Goal: Task Accomplishment & Management: Complete application form

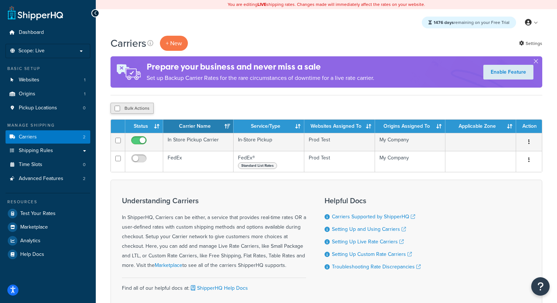
click at [137, 110] on button "Bulk Actions" at bounding box center [132, 108] width 43 height 11
checkbox input "true"
click at [206, 112] on button "Delete" at bounding box center [196, 108] width 25 height 11
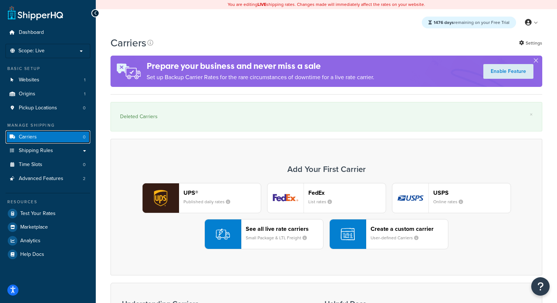
click at [61, 139] on link "Carriers 0" at bounding box center [48, 137] width 85 height 14
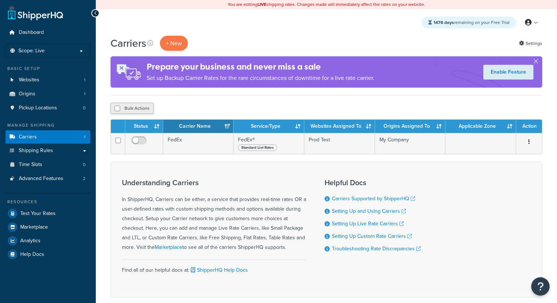
click at [140, 111] on button "Bulk Actions" at bounding box center [132, 108] width 43 height 11
checkbox input "true"
click at [198, 109] on button "Delete" at bounding box center [196, 108] width 25 height 11
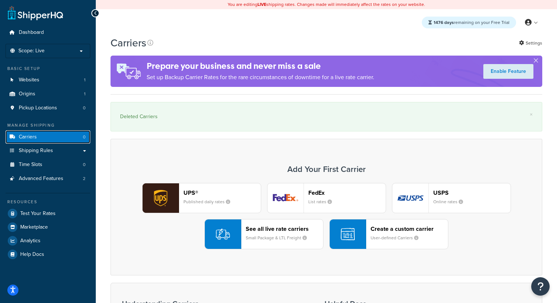
click at [75, 141] on link "Carriers 0" at bounding box center [48, 137] width 85 height 14
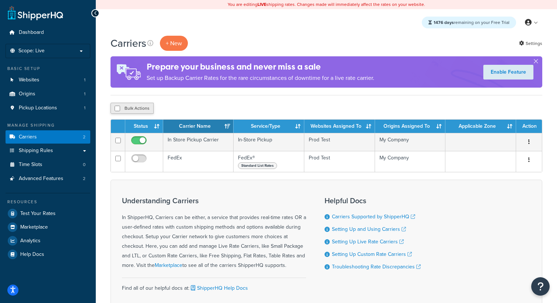
click at [142, 113] on button "Bulk Actions" at bounding box center [132, 108] width 43 height 11
checkbox input "true"
click at [200, 110] on button "Delete" at bounding box center [196, 108] width 25 height 11
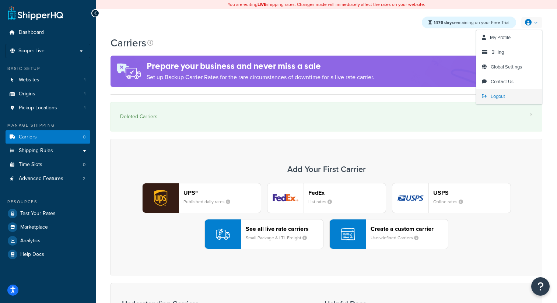
click at [500, 96] on span "Logout" at bounding box center [498, 96] width 14 height 7
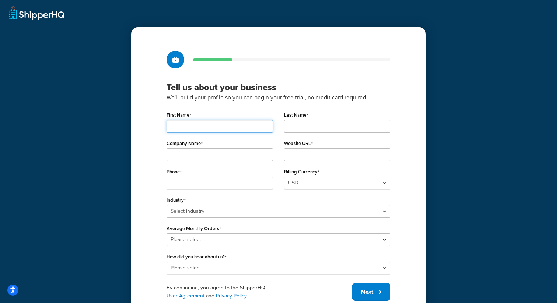
click at [225, 125] on input "First Name" at bounding box center [219, 126] width 106 height 13
type input "Playwright"
type input "Automation"
type input "My Company"
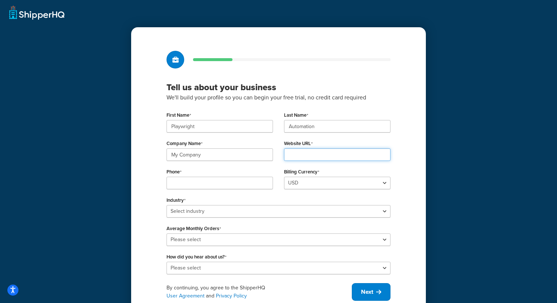
click at [301, 154] on input "Website URL" at bounding box center [337, 154] width 106 height 13
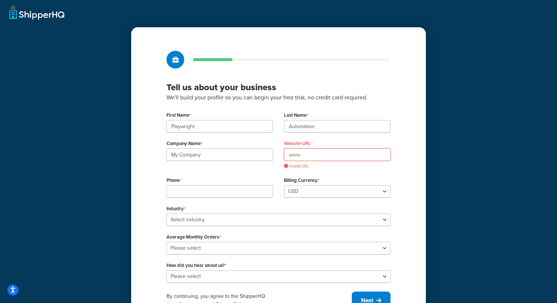
click at [337, 155] on input "www." at bounding box center [337, 154] width 106 height 13
drag, startPoint x: 312, startPoint y: 155, endPoint x: 265, endPoint y: 155, distance: 46.4
click at [265, 155] on div "Company Name My Company Website URL www. Invalid URL" at bounding box center [278, 156] width 235 height 36
paste input "pwprodtests.com"
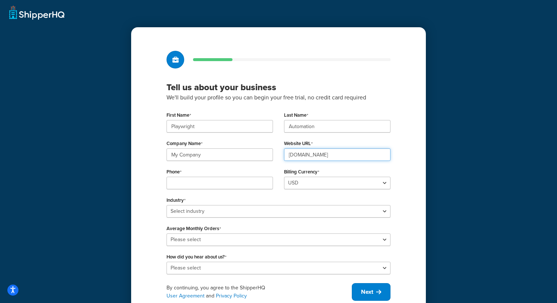
type input "[DOMAIN_NAME]"
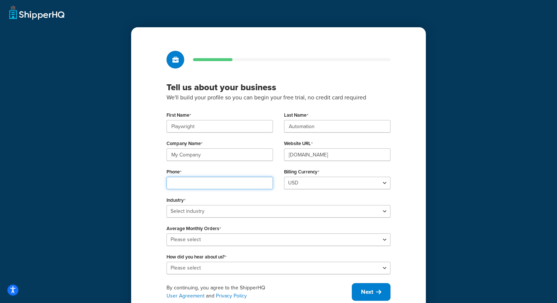
click at [239, 184] on input "Phone" at bounding box center [219, 183] width 106 height 13
type input "23423423456"
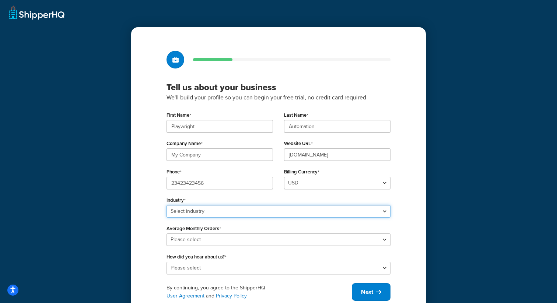
click at [242, 206] on select "Select industry Automotive Adult Agriculture Alcohol, Tobacco & CBD Arts & Craf…" at bounding box center [278, 211] width 224 height 13
select select "6"
click at [166, 205] on select "Select industry Automotive Adult Agriculture Alcohol, Tobacco & CBD Arts & Craf…" at bounding box center [278, 211] width 224 height 13
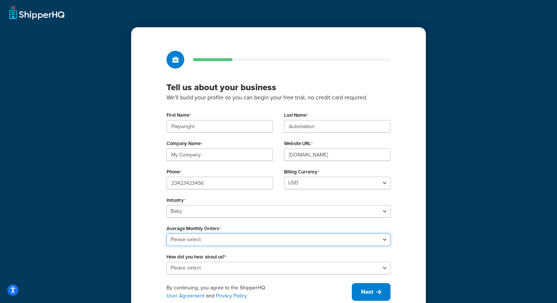
click at [200, 241] on select "Please select 0-500 501-1,000 1,001-10,000 10,001-20,000 Over 20,000" at bounding box center [278, 240] width 224 height 13
select select "3"
click at [166, 234] on select "Please select 0-500 501-1,000 1,001-10,000 10,001-20,000 Over 20,000" at bounding box center [278, 240] width 224 height 13
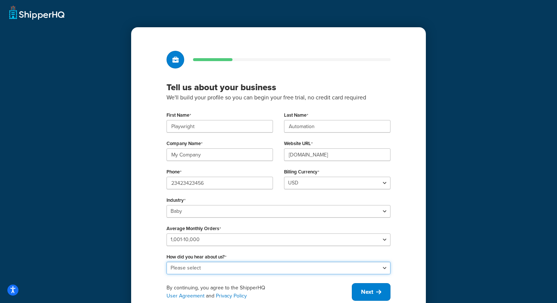
click at [200, 270] on select "Please select Online Search App Store or Marketplace Listing Referred by Agency…" at bounding box center [278, 268] width 224 height 13
select select "1"
click at [166, 262] on select "Please select Online Search App Store or Marketplace Listing Referred by Agency…" at bounding box center [278, 268] width 224 height 13
click at [351, 291] on div "By continuing, you agree to the ShipperHQ User Agreement and Privacy Policy" at bounding box center [258, 292] width 185 height 16
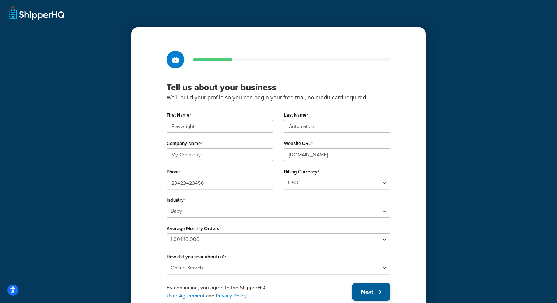
click at [358, 292] on button "Next" at bounding box center [371, 292] width 39 height 18
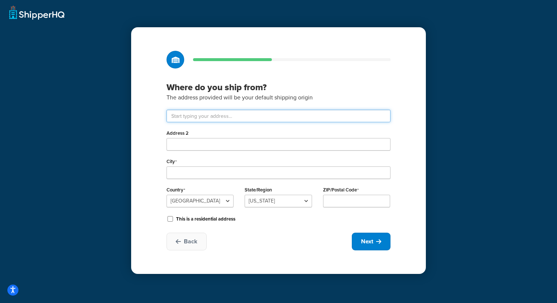
click at [219, 117] on input "text" at bounding box center [278, 116] width 224 height 13
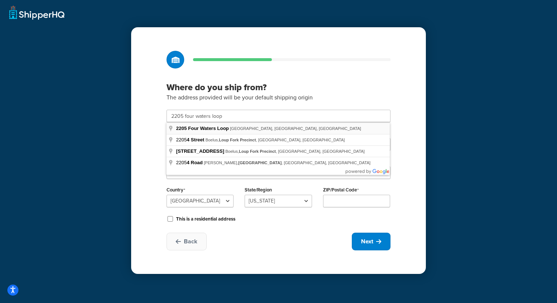
type input "2205 Four Waters Lp"
type input "Andice"
select select "43"
type input "78628"
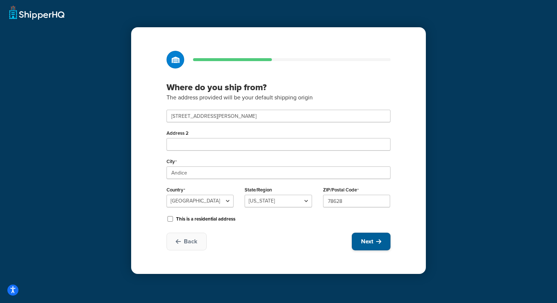
click at [375, 240] on button "Next" at bounding box center [371, 242] width 39 height 18
select select "1"
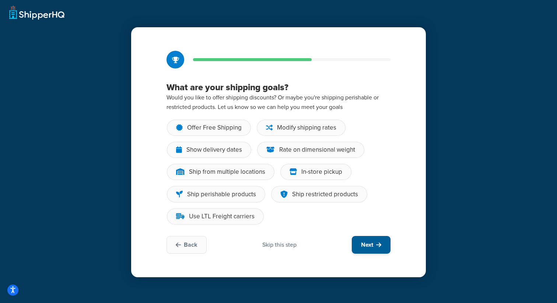
click at [369, 252] on button "Next" at bounding box center [371, 245] width 39 height 18
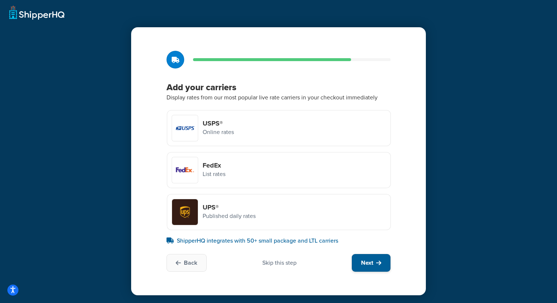
click at [372, 263] on span "Next" at bounding box center [367, 263] width 12 height 8
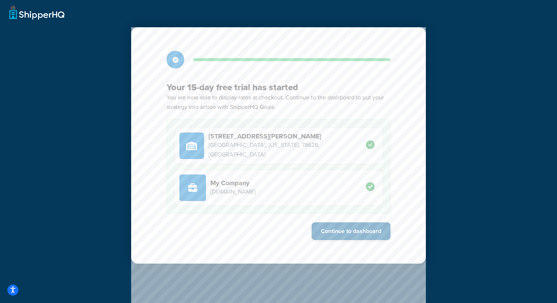
click at [364, 227] on button "Continue to dashboard" at bounding box center [351, 231] width 79 height 18
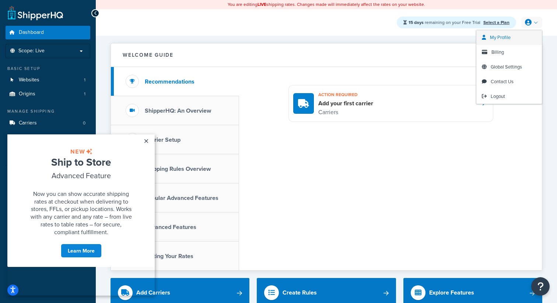
click at [501, 40] on span "My Profile" at bounding box center [500, 37] width 21 height 7
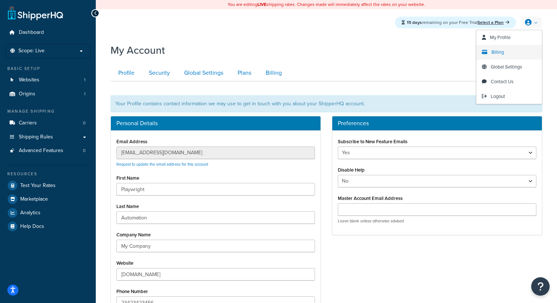
click at [509, 49] on link "Billing" at bounding box center [509, 52] width 66 height 15
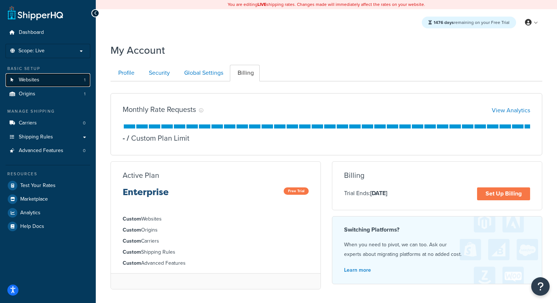
click at [49, 78] on link "Websites 1" at bounding box center [48, 80] width 85 height 14
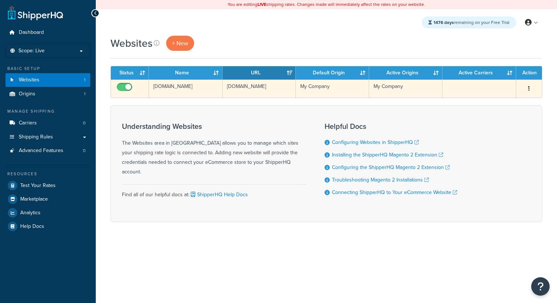
click at [193, 93] on td "[DOMAIN_NAME]" at bounding box center [185, 89] width 73 height 18
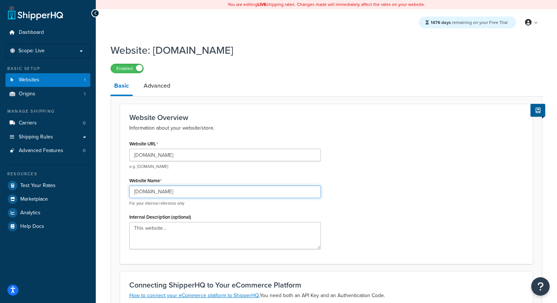
drag, startPoint x: 190, startPoint y: 194, endPoint x: 109, endPoint y: 193, distance: 81.0
click at [109, 193] on div "Website: www.pwprodtests.com Enabled Basic Advanced Website Overview Informatio…" at bounding box center [326, 263] width 461 height 449
drag, startPoint x: 148, startPoint y: 192, endPoint x: 123, endPoint y: 192, distance: 25.8
click at [123, 192] on div "Website Overview Information about your website/store. Website URL www.pwprodte…" at bounding box center [326, 184] width 413 height 160
type input "Prod Test"
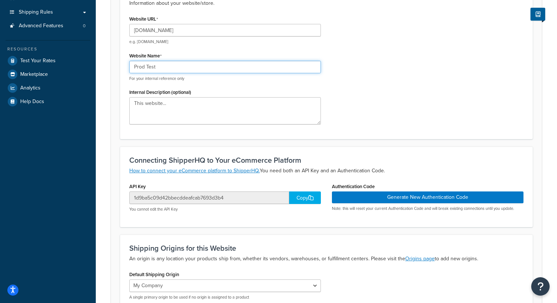
scroll to position [205, 0]
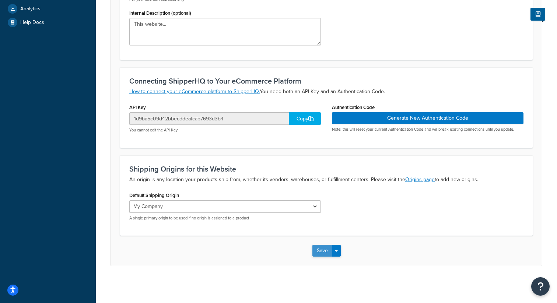
click at [320, 255] on button "Save" at bounding box center [322, 251] width 20 height 12
